Goal: Task Accomplishment & Management: Manage account settings

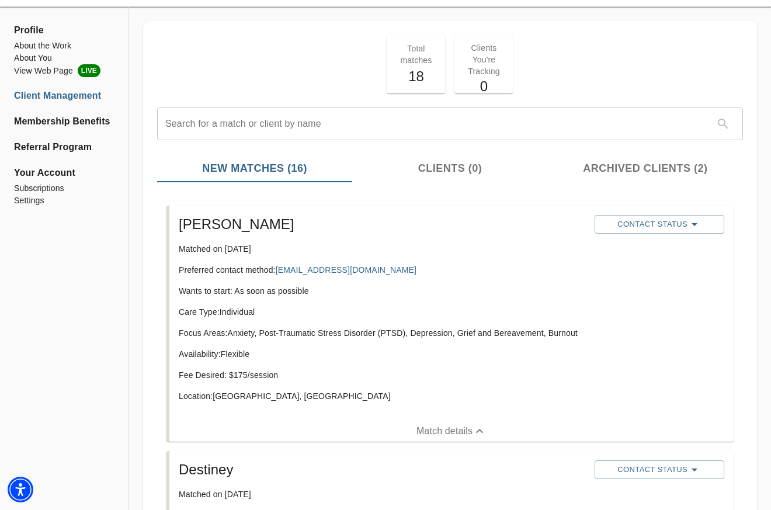
scroll to position [44, 0]
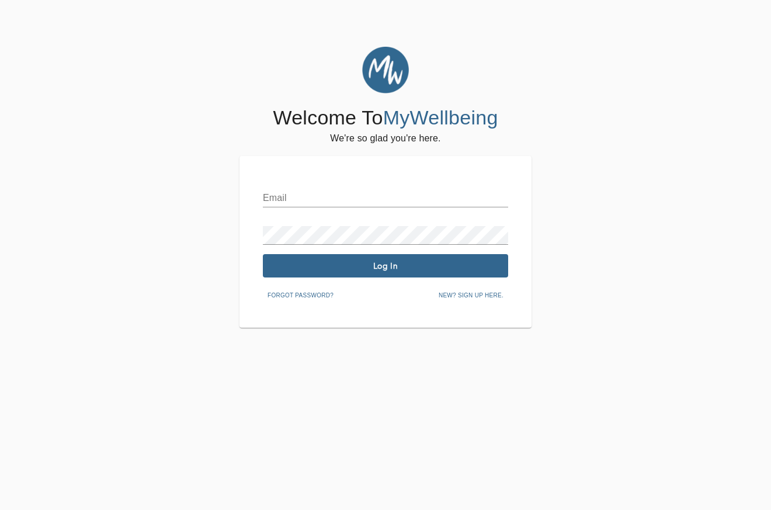
scroll to position [44, 0]
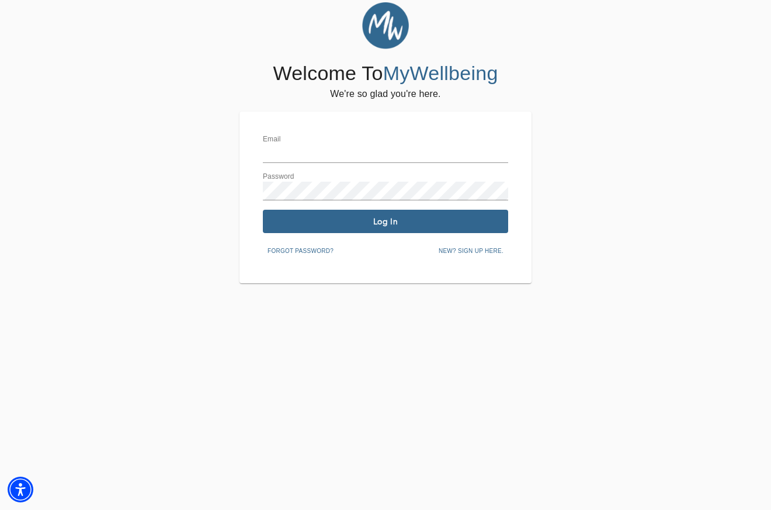
type input "Amiedwells@freedomtreementalhealth.com"
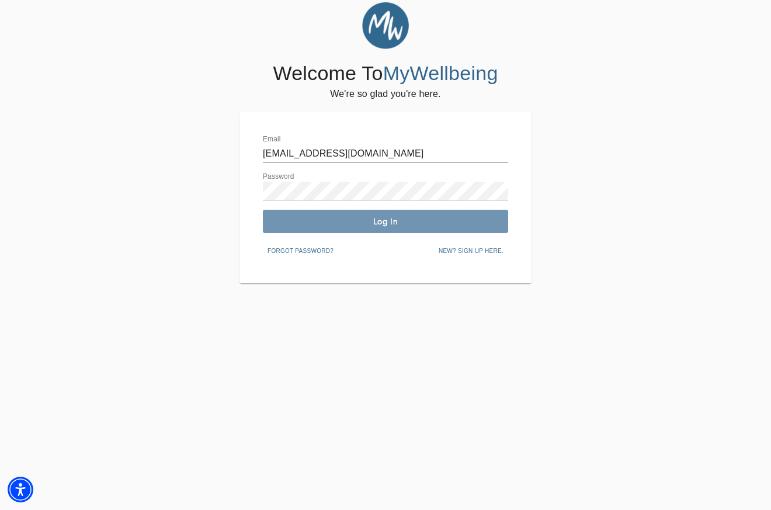
click at [351, 223] on span "Log In" at bounding box center [386, 221] width 236 height 11
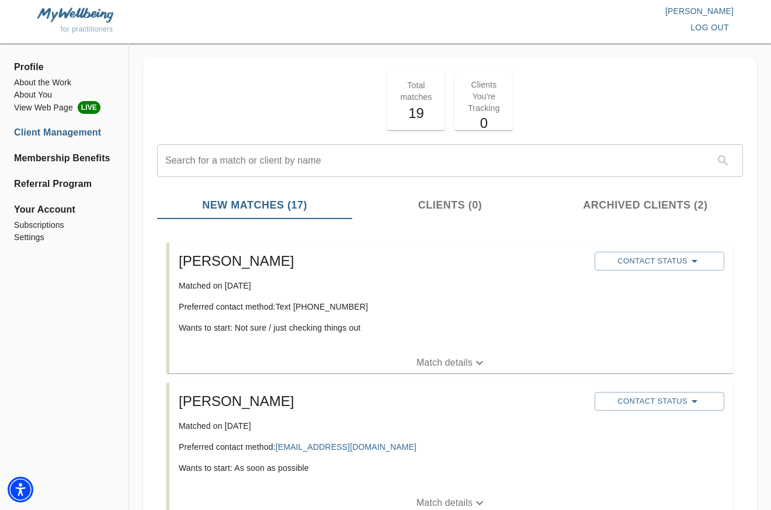
click at [481, 359] on icon "button" at bounding box center [480, 363] width 14 height 14
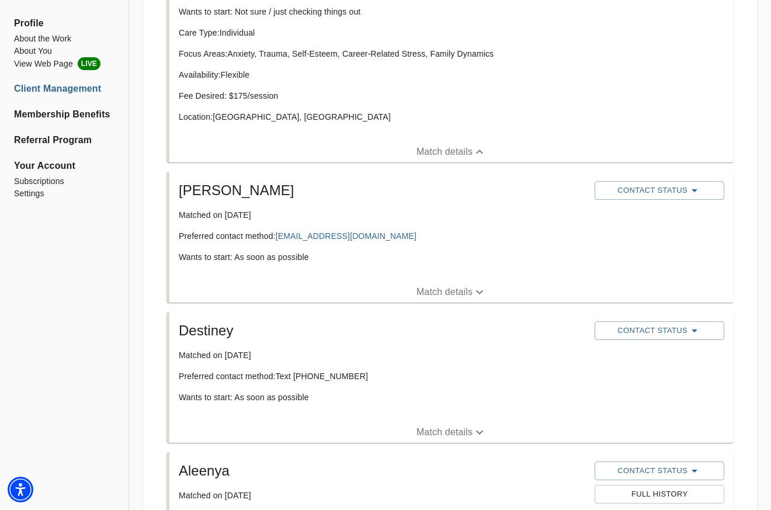
scroll to position [346, 0]
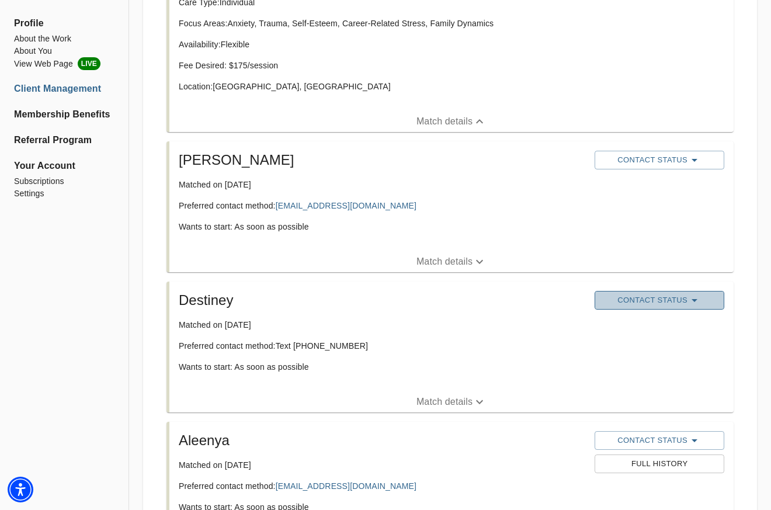
click at [698, 300] on icon "button" at bounding box center [694, 300] width 14 height 14
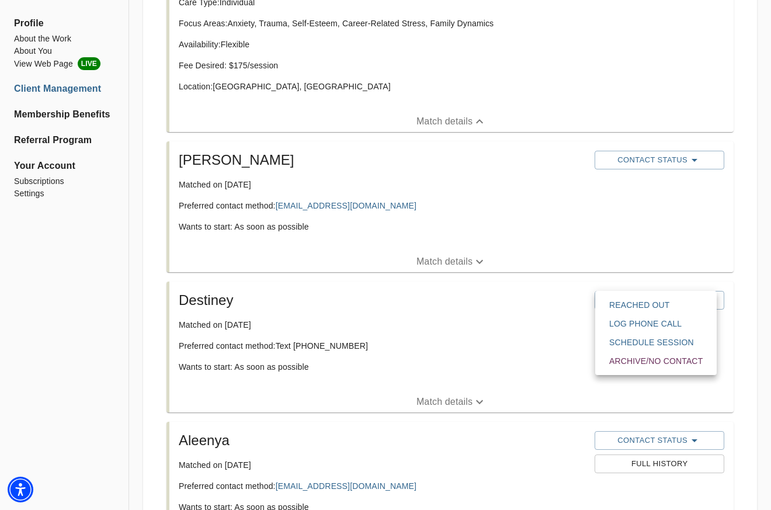
click at [651, 310] on span "Reached Out" at bounding box center [655, 305] width 93 height 12
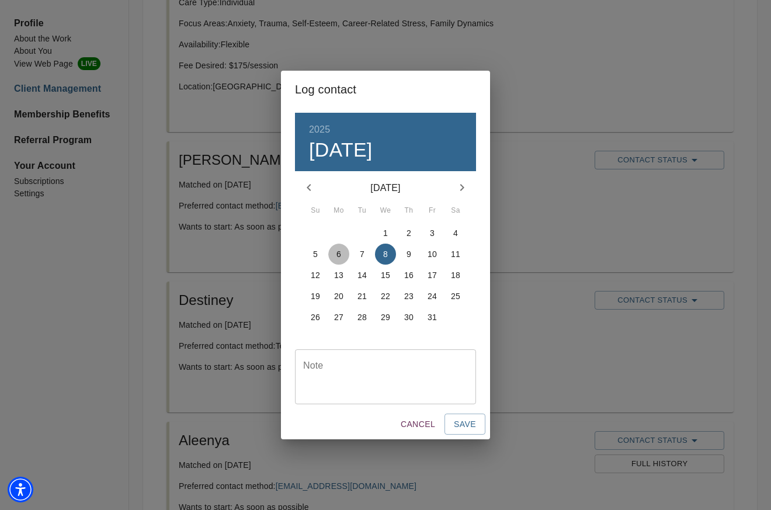
click at [341, 254] on span "6" at bounding box center [338, 254] width 21 height 12
click at [468, 426] on span "Save" at bounding box center [465, 424] width 22 height 15
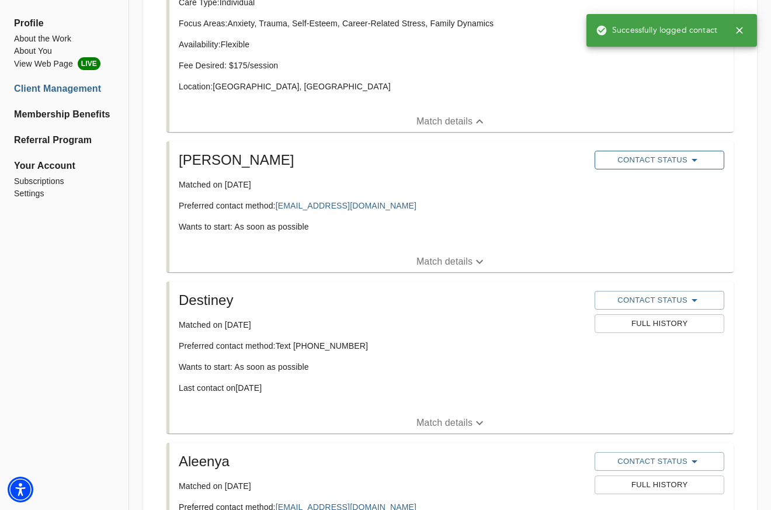
click at [696, 157] on icon "button" at bounding box center [694, 160] width 14 height 14
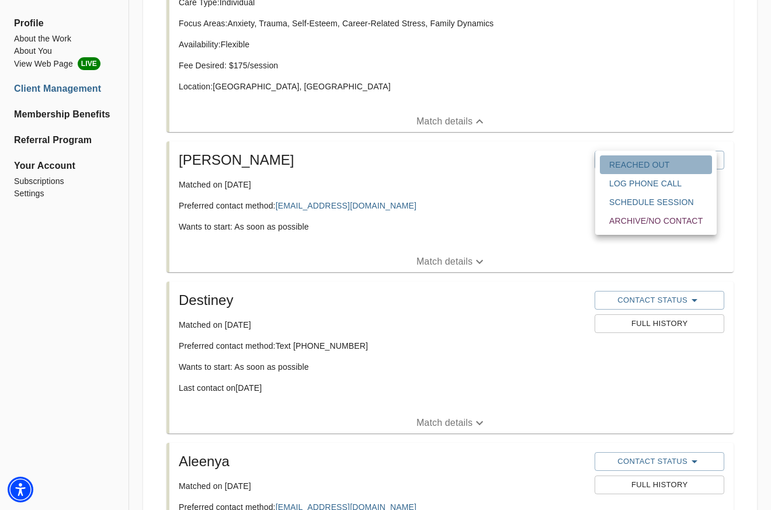
click at [642, 161] on span "Reached Out" at bounding box center [655, 165] width 93 height 12
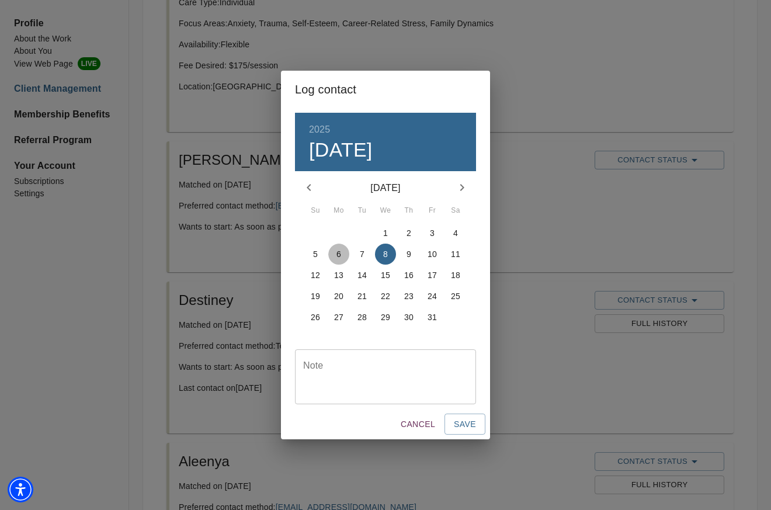
click at [331, 253] on span "6" at bounding box center [338, 254] width 21 height 12
click at [468, 425] on span "Save" at bounding box center [465, 424] width 22 height 15
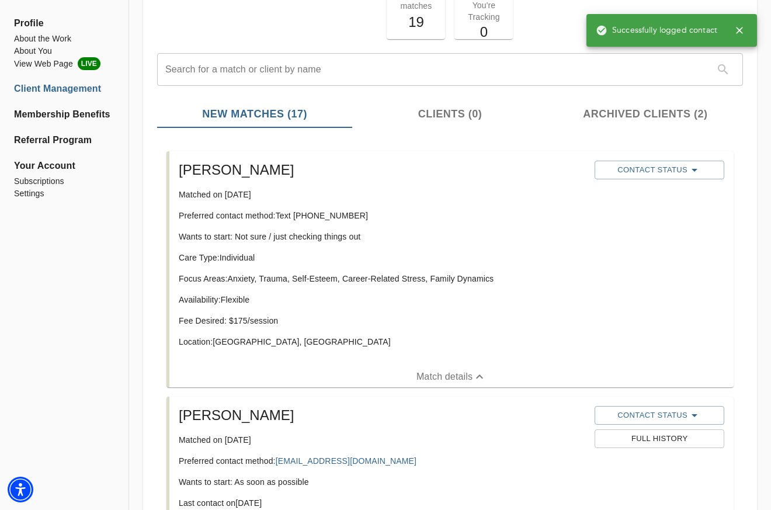
scroll to position [77, 0]
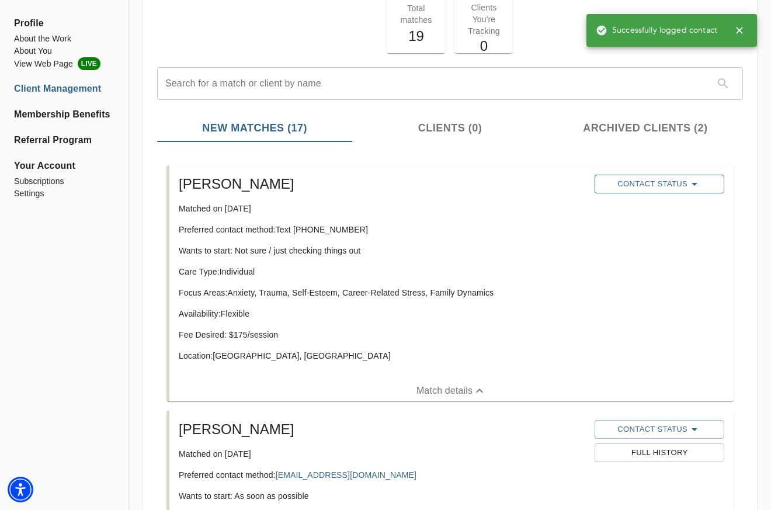
click at [694, 179] on icon "button" at bounding box center [694, 184] width 14 height 14
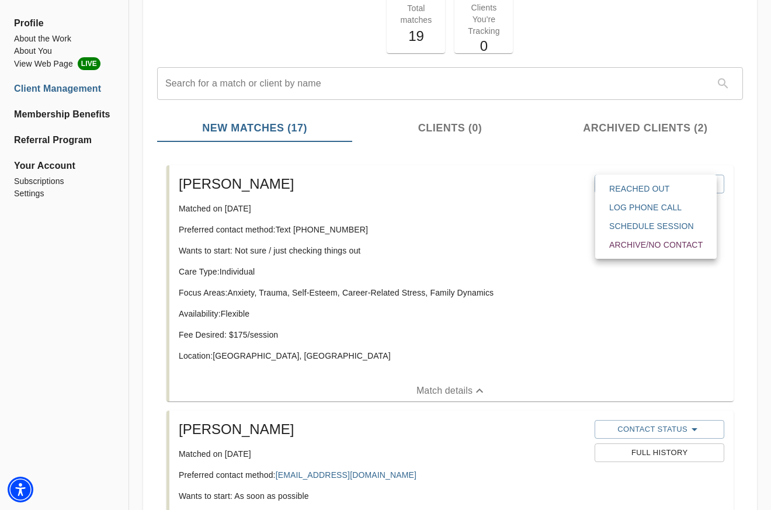
click at [660, 193] on span "Reached Out" at bounding box center [655, 189] width 93 height 12
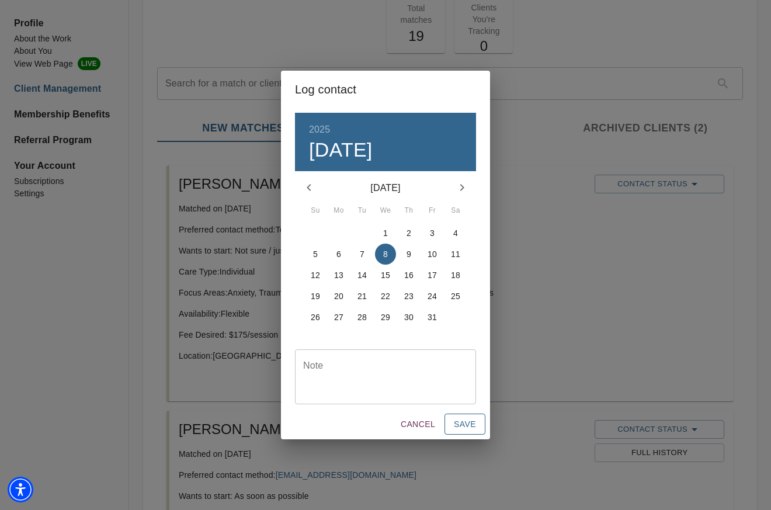
click at [463, 425] on span "Save" at bounding box center [465, 424] width 22 height 15
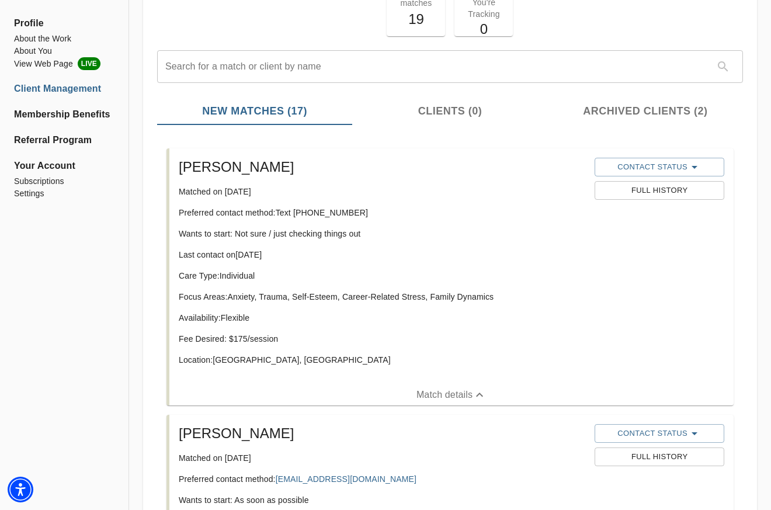
scroll to position [0, 0]
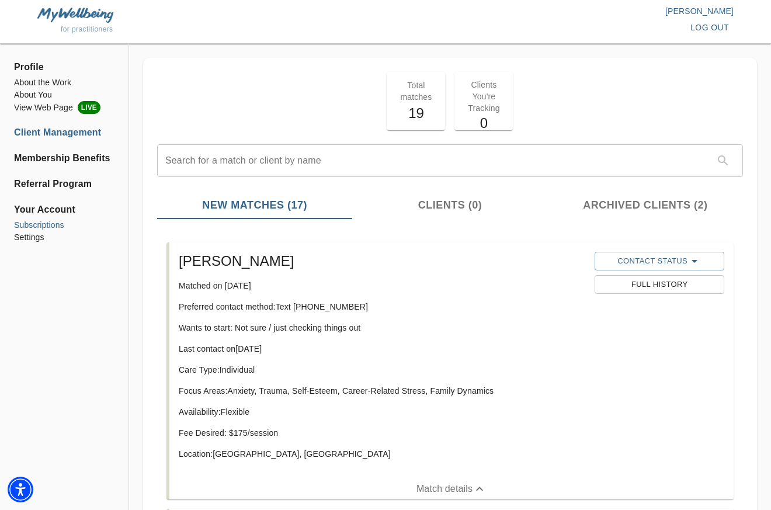
click at [46, 225] on li "Subscriptions" at bounding box center [64, 225] width 100 height 12
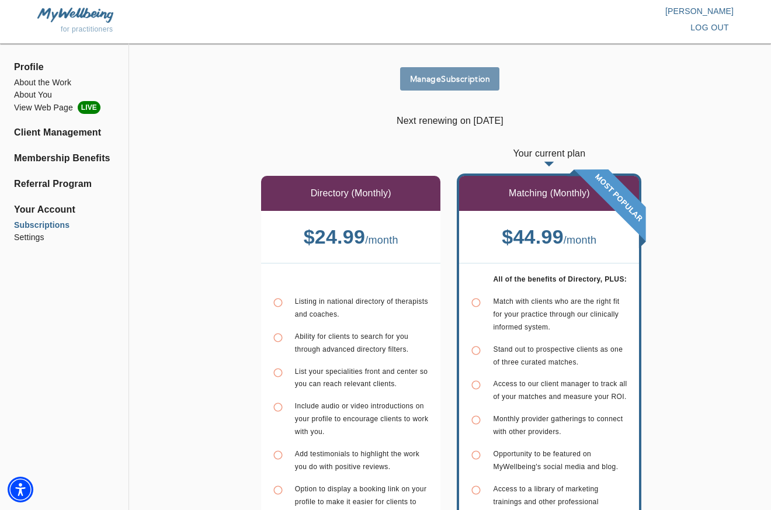
click at [458, 79] on span "Manage Subscription" at bounding box center [450, 79] width 90 height 11
